Goal: Transaction & Acquisition: Download file/media

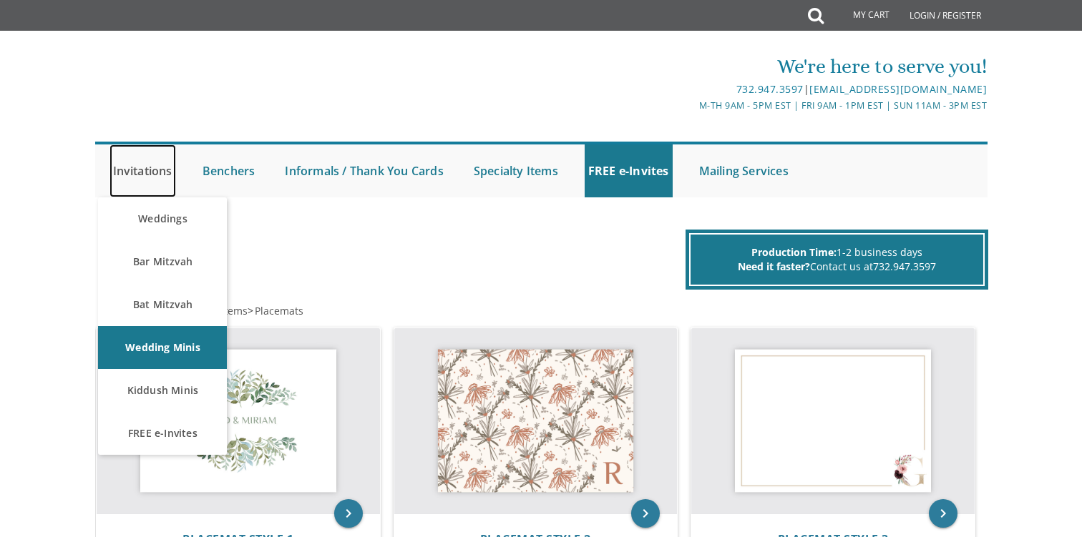
click at [165, 170] on link "Invitations" at bounding box center [142, 171] width 67 height 53
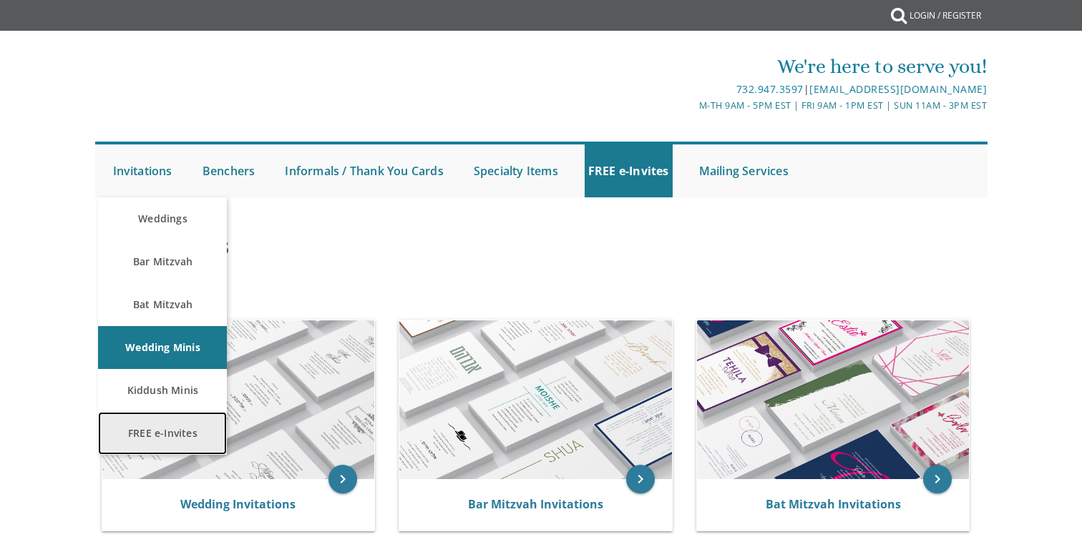
click at [150, 437] on link "FREE e-Invites" at bounding box center [162, 433] width 129 height 43
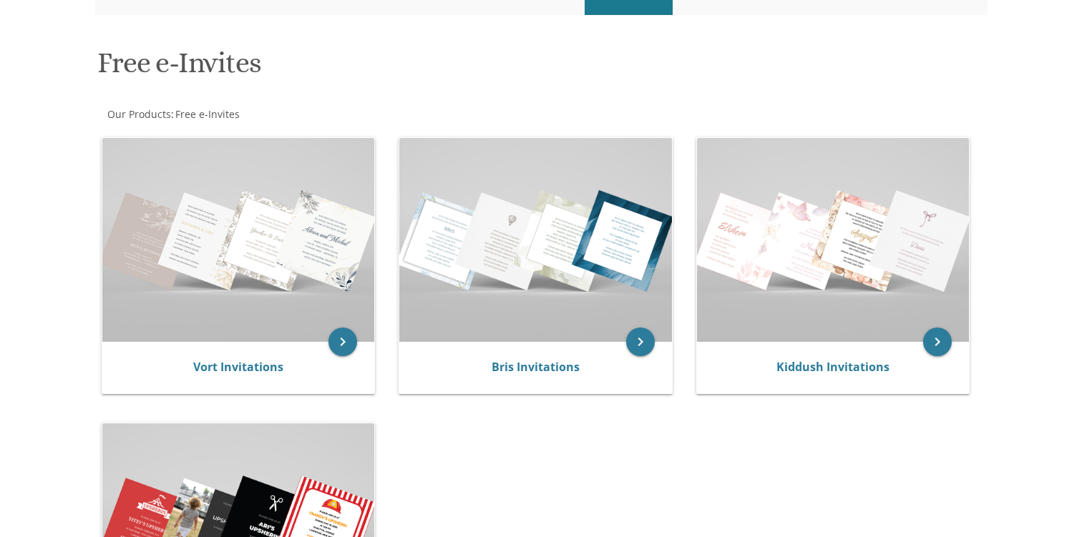
scroll to position [185, 0]
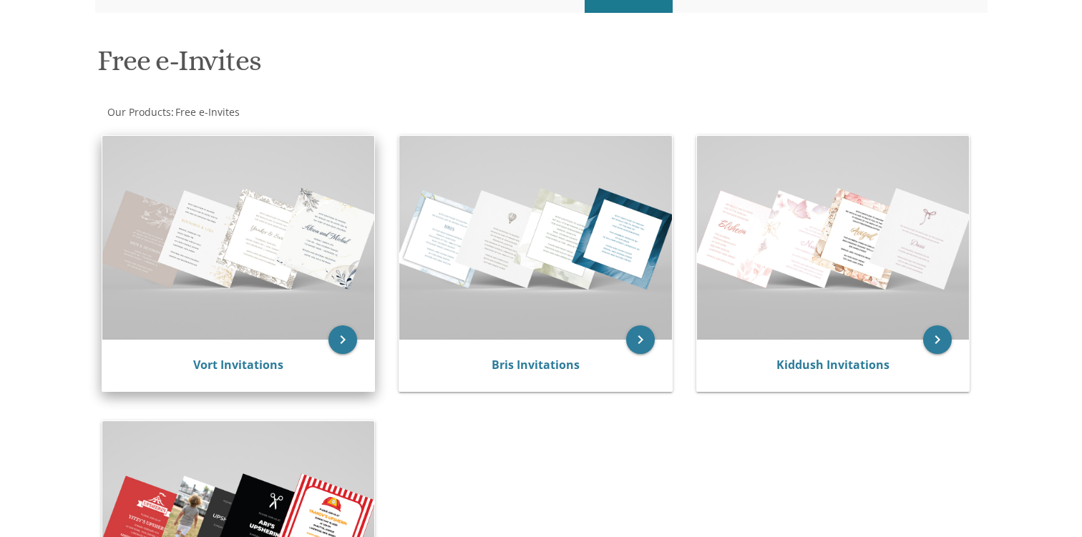
click at [272, 211] on img at bounding box center [238, 238] width 273 height 204
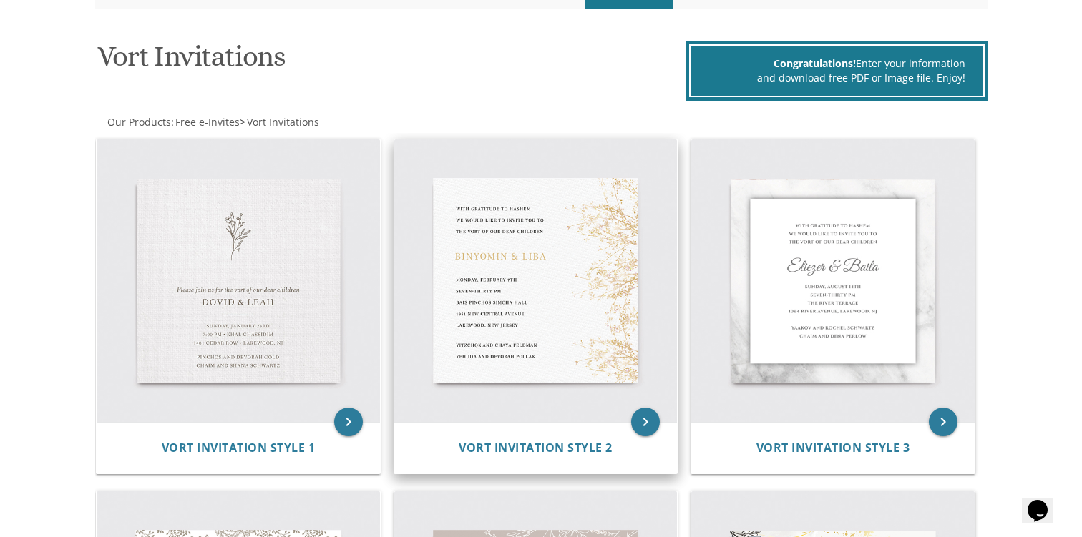
click at [494, 263] on img at bounding box center [535, 281] width 283 height 283
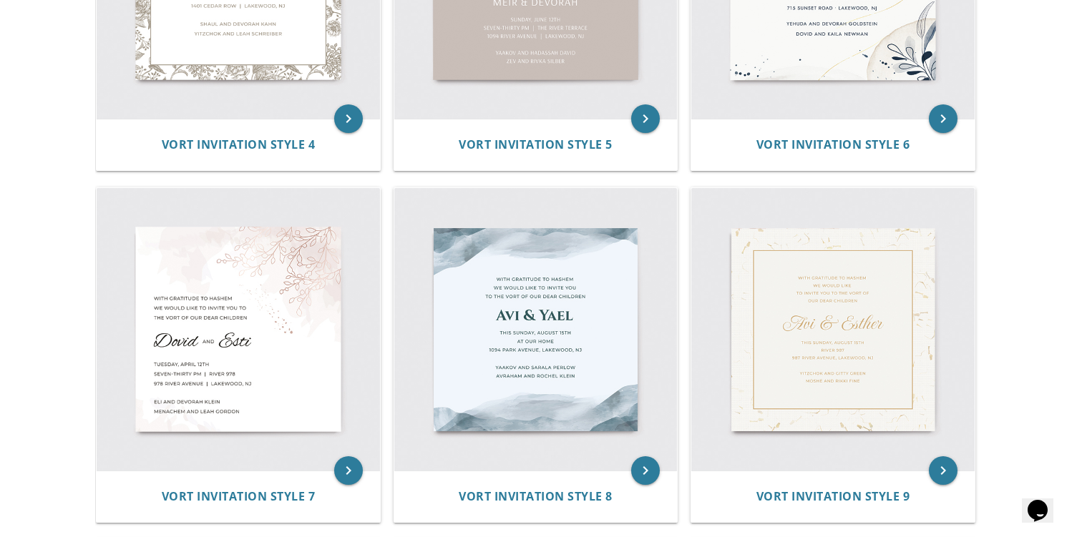
scroll to position [845, 0]
click at [253, 318] on img at bounding box center [238, 330] width 283 height 283
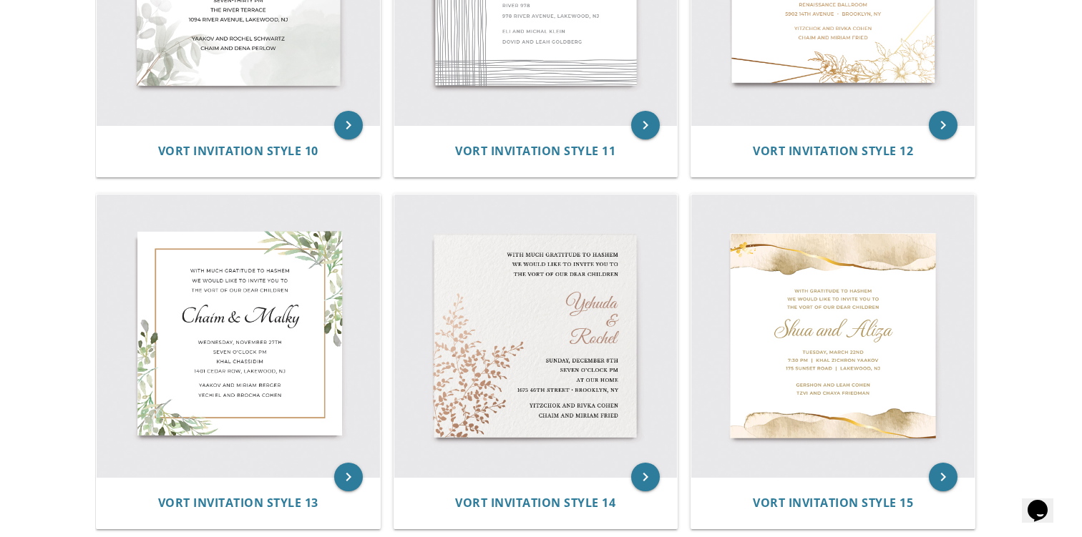
scroll to position [1545, 0]
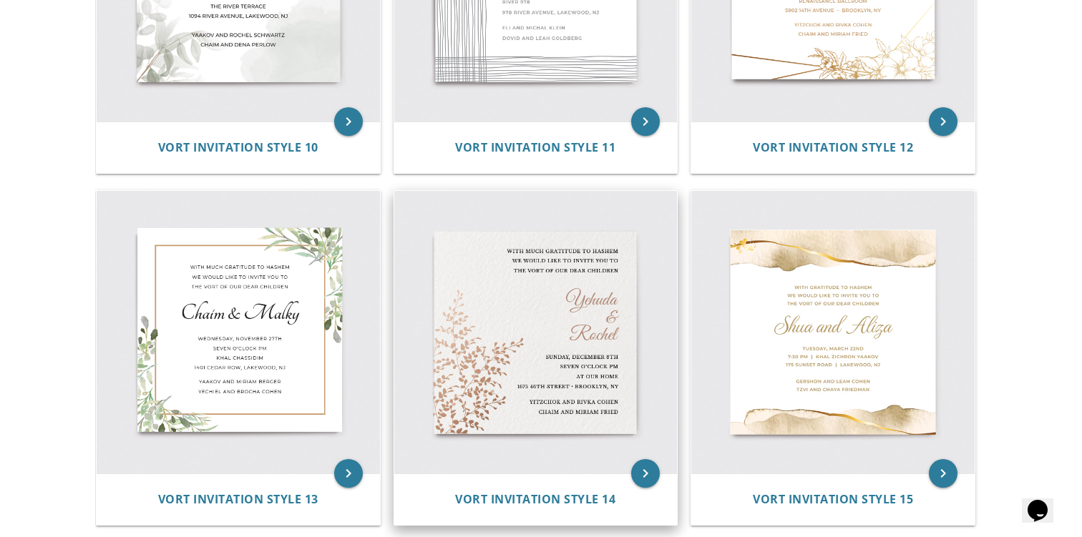
click at [496, 306] on img at bounding box center [535, 332] width 283 height 283
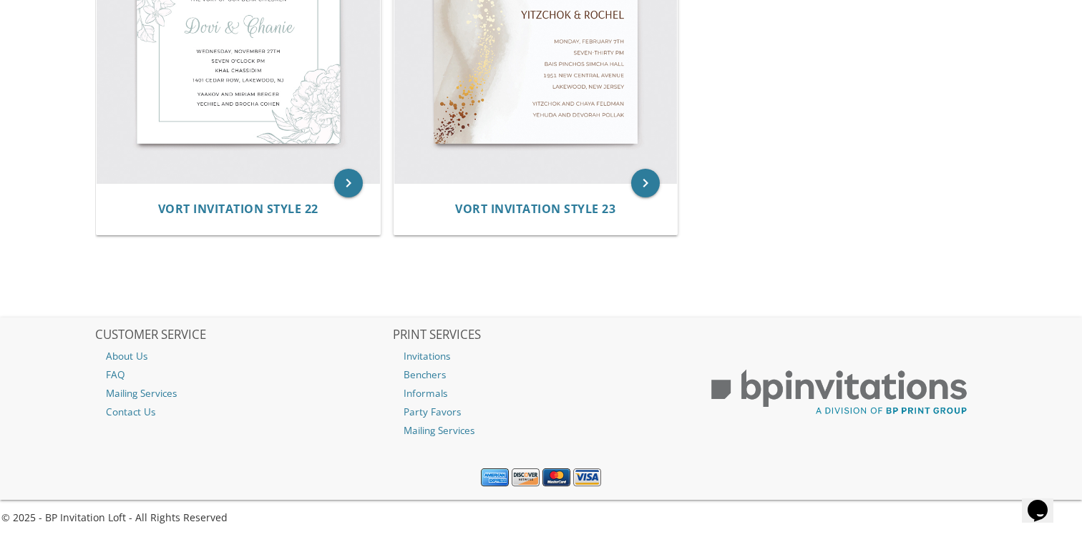
scroll to position [2894, 0]
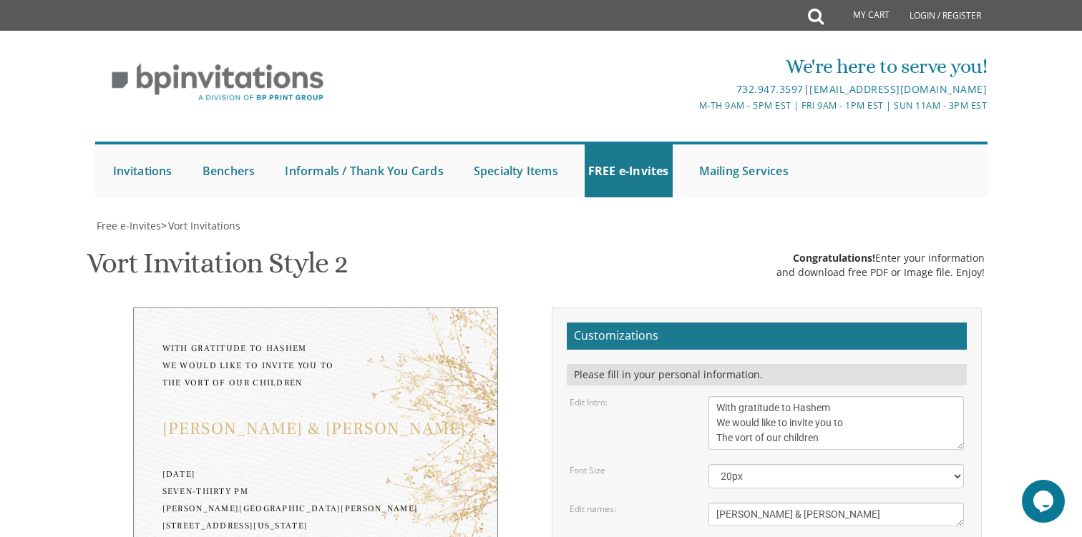
scroll to position [209, 0]
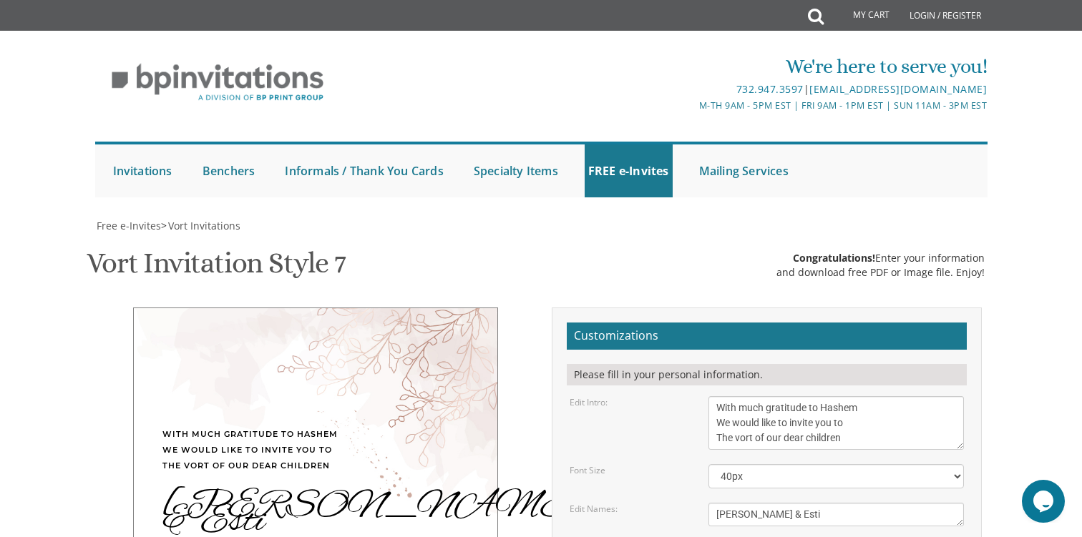
scroll to position [180, 0]
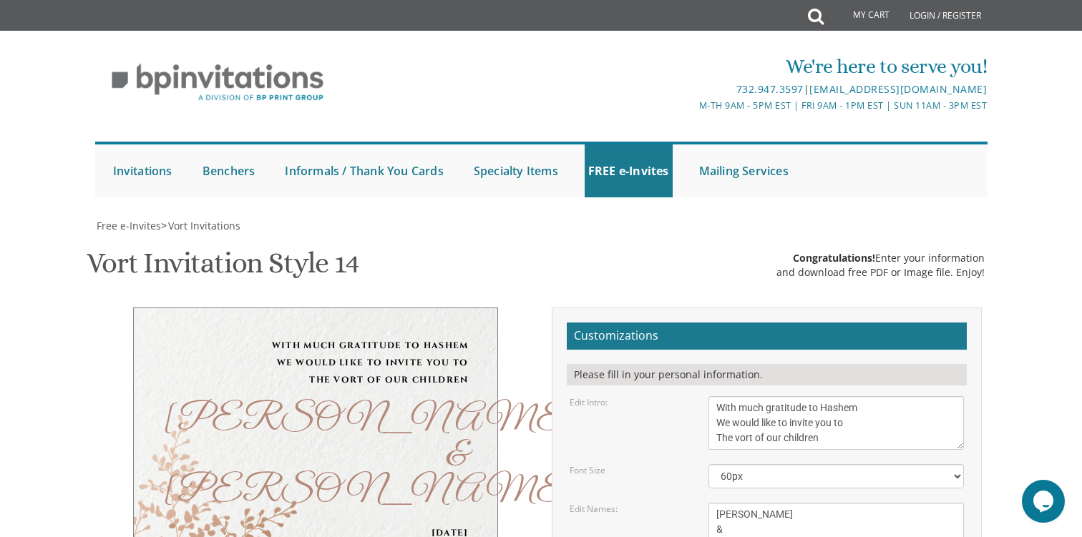
scroll to position [175, 0]
